Goal: Task Accomplishment & Management: Use online tool/utility

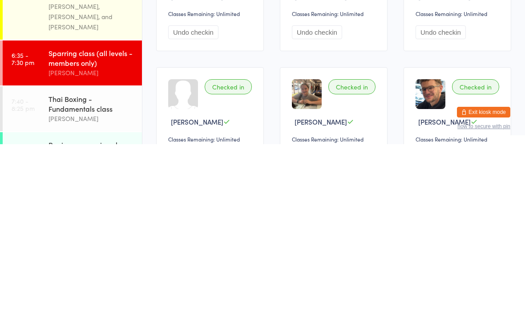
scroll to position [104, 0]
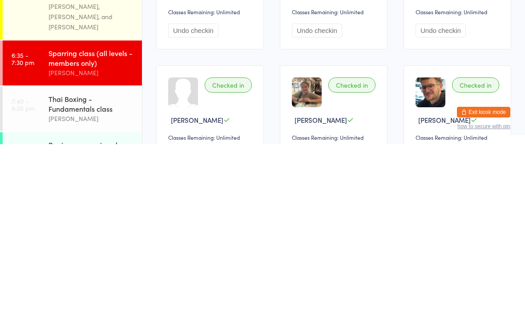
click at [93, 282] on div "Thai Boxing - Fundamentals class" at bounding box center [91, 292] width 86 height 20
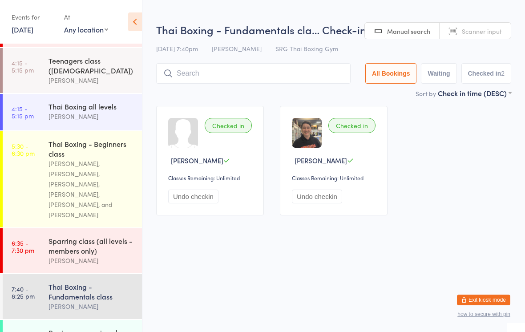
click at [271, 72] on input "search" at bounding box center [253, 73] width 194 height 20
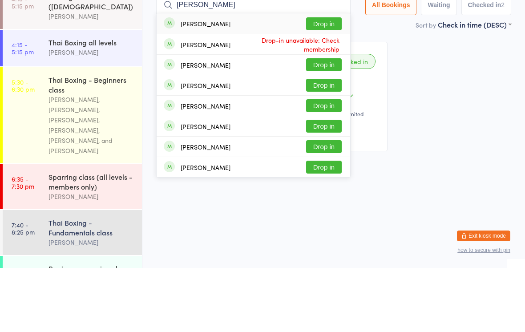
type input "[PERSON_NAME]"
click at [322, 81] on button "Drop in" at bounding box center [324, 87] width 36 height 13
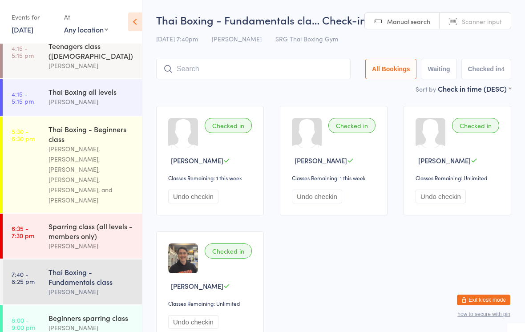
scroll to position [178, 0]
click at [254, 71] on input "search" at bounding box center [253, 69] width 194 height 20
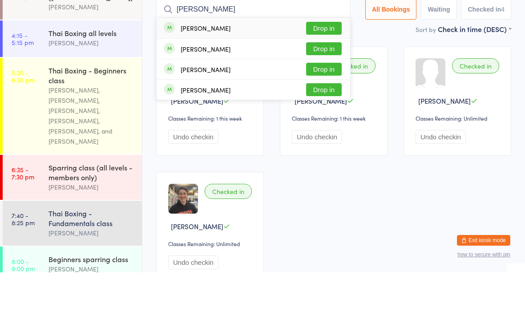
type input "[PERSON_NAME]"
click at [226, 119] on div "[PERSON_NAME] Drop in" at bounding box center [254, 129] width 194 height 20
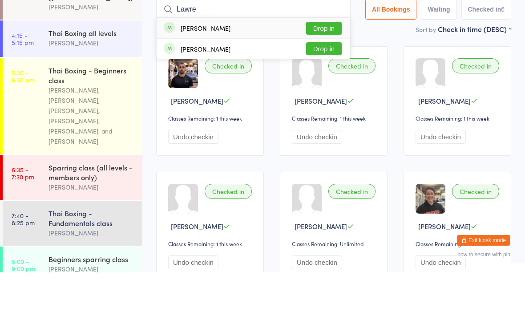
type input "Lawre"
click at [317, 81] on button "Drop in" at bounding box center [324, 87] width 36 height 13
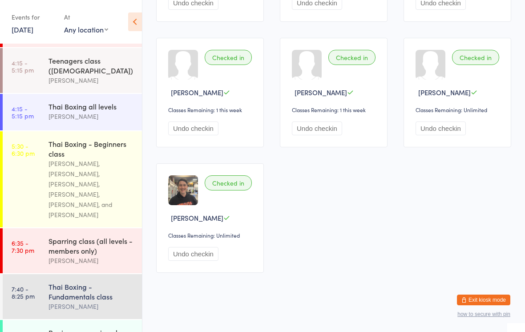
scroll to position [198, 0]
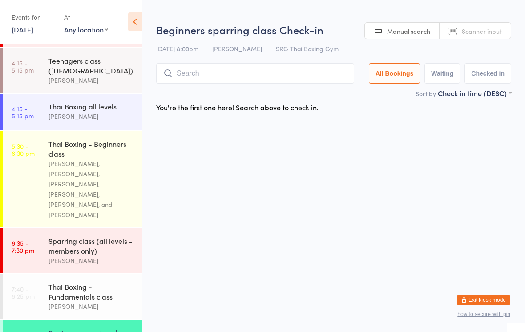
click at [251, 84] on input "search" at bounding box center [255, 73] width 198 height 20
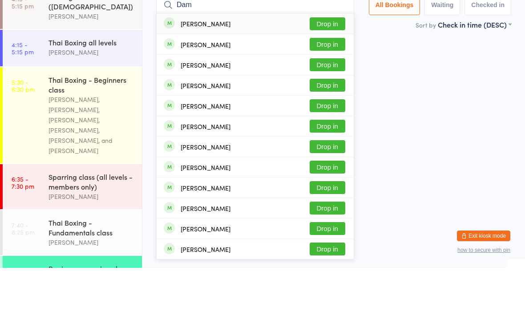
type input "Dam"
click at [328, 81] on button "Drop in" at bounding box center [328, 87] width 36 height 13
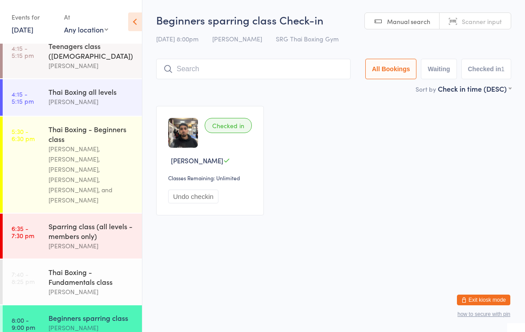
scroll to position [178, 0]
click at [58, 270] on div "Thai Boxing - Fundamentals class" at bounding box center [91, 278] width 86 height 20
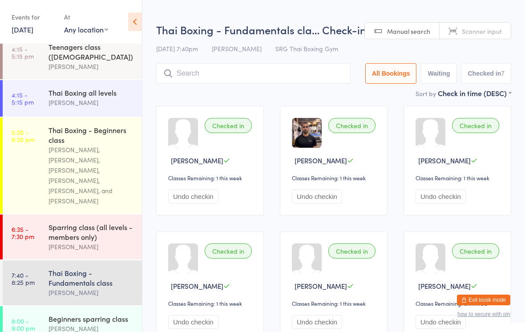
click at [203, 79] on input "search" at bounding box center [253, 73] width 194 height 20
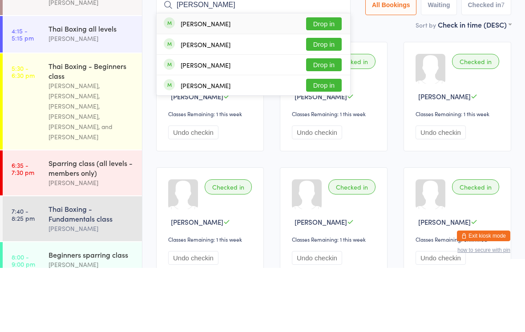
type input "[PERSON_NAME]"
click at [315, 81] on button "Drop in" at bounding box center [324, 87] width 36 height 13
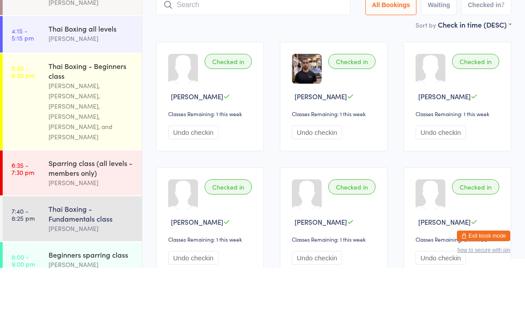
scroll to position [64, 0]
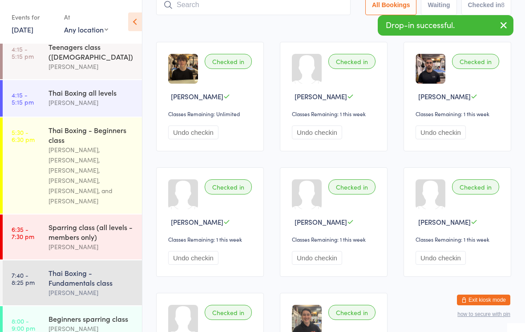
click at [224, 5] on input "search" at bounding box center [253, 5] width 194 height 20
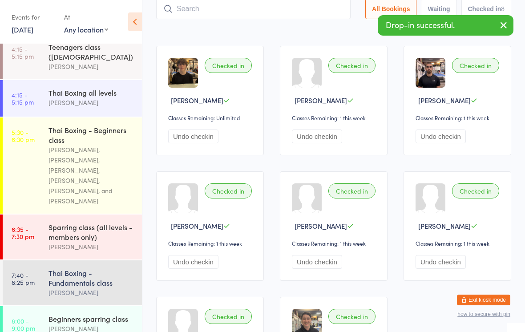
scroll to position [60, 0]
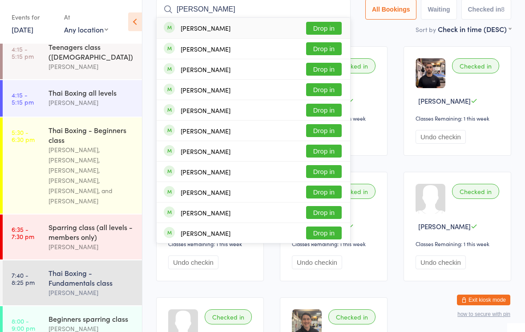
type input "[PERSON_NAME]"
click at [322, 30] on button "Drop in" at bounding box center [324, 28] width 36 height 13
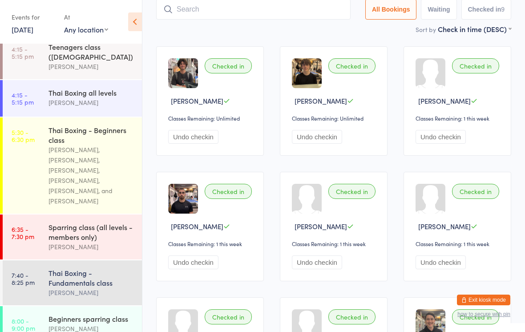
click at [214, 8] on input "search" at bounding box center [253, 9] width 194 height 20
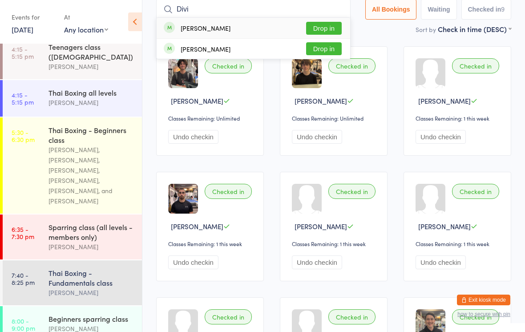
type input "Divi"
click at [323, 30] on button "Drop in" at bounding box center [324, 28] width 36 height 13
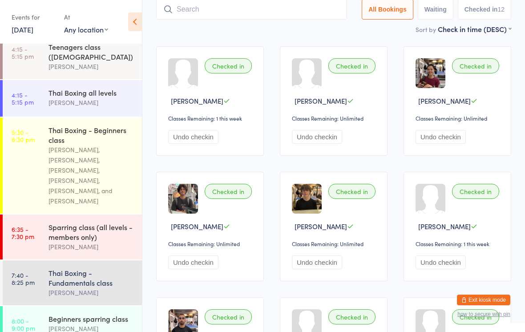
click at [222, 16] on input "search" at bounding box center [251, 9] width 191 height 20
type input "[PERSON_NAME]"
click at [321, 28] on button "Drop in" at bounding box center [321, 28] width 36 height 13
